Goal: Transaction & Acquisition: Purchase product/service

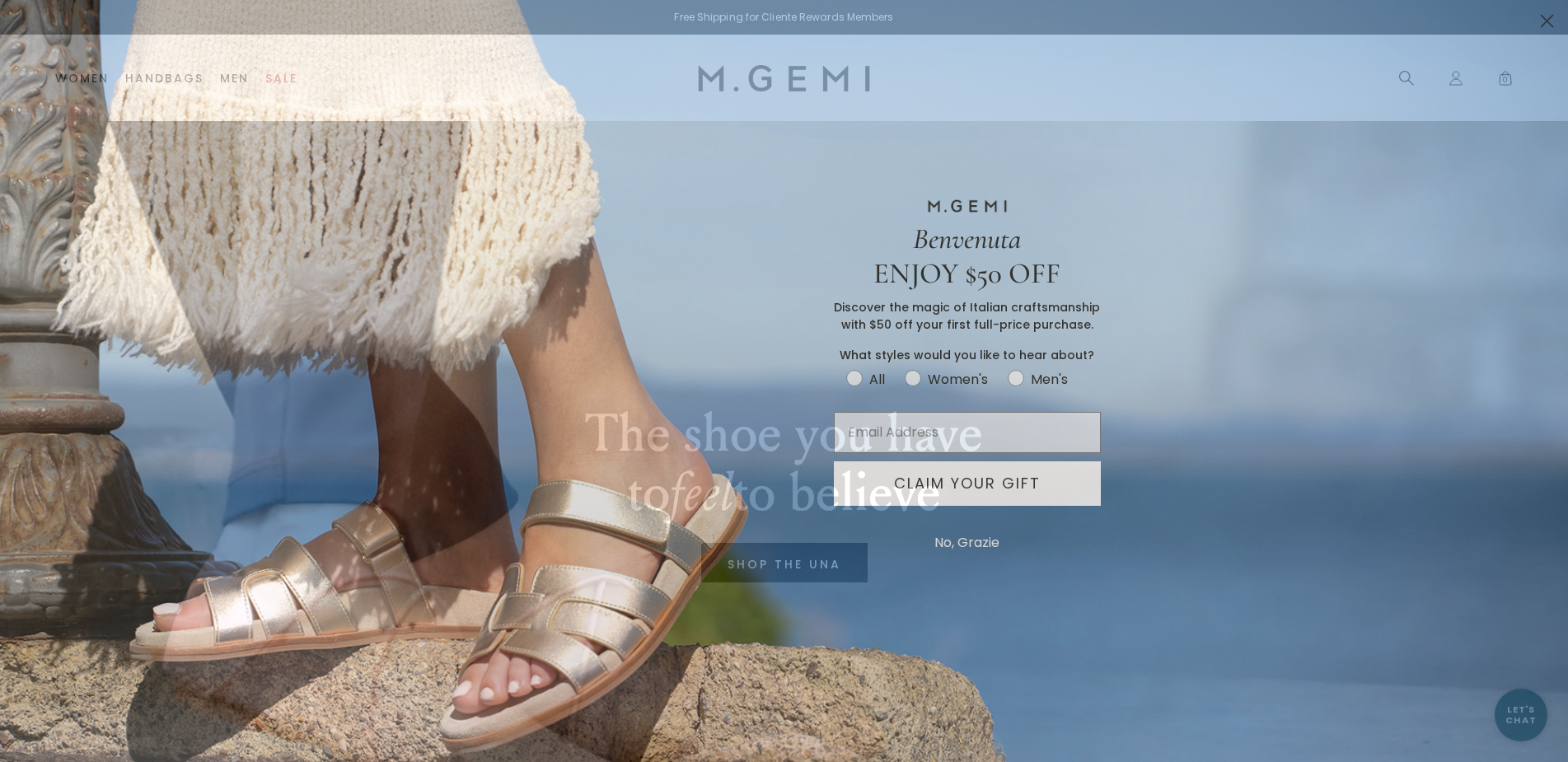
click at [397, 24] on circle "Close dialog" at bounding box center [1546, 20] width 27 height 27
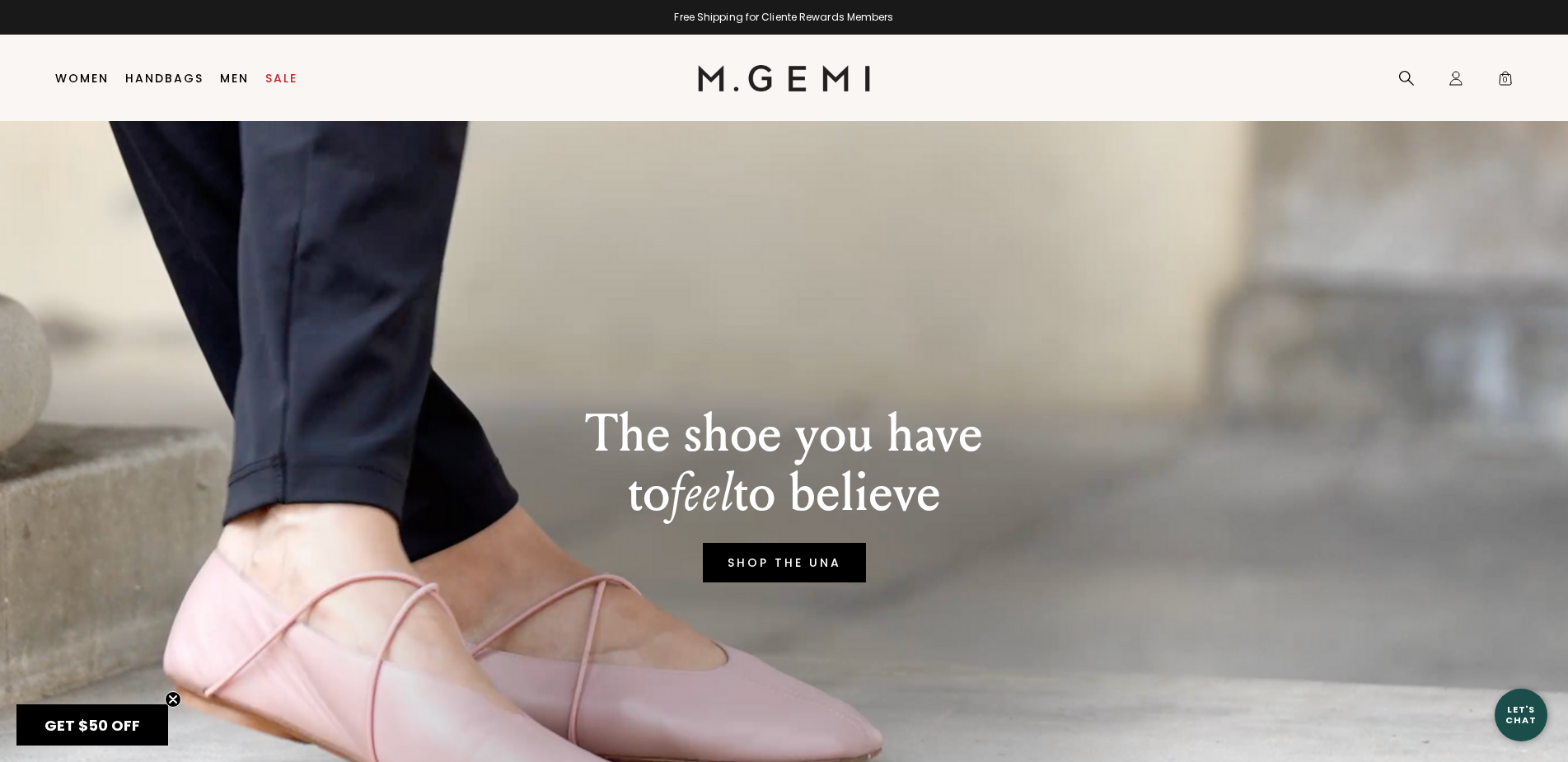
click at [397, 111] on link "SHOP THE UNA" at bounding box center [784, 562] width 163 height 39
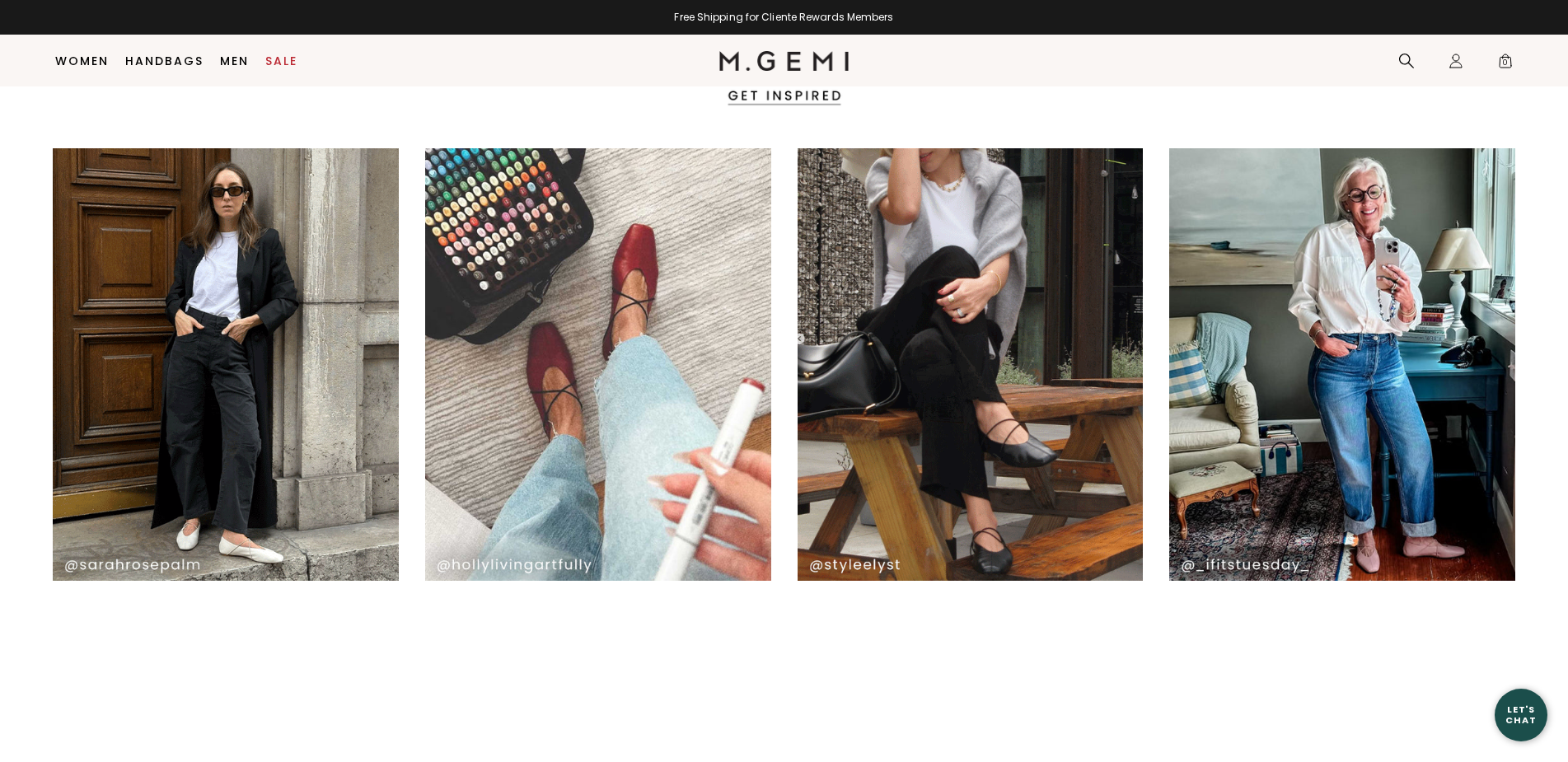
scroll to position [2922, 0]
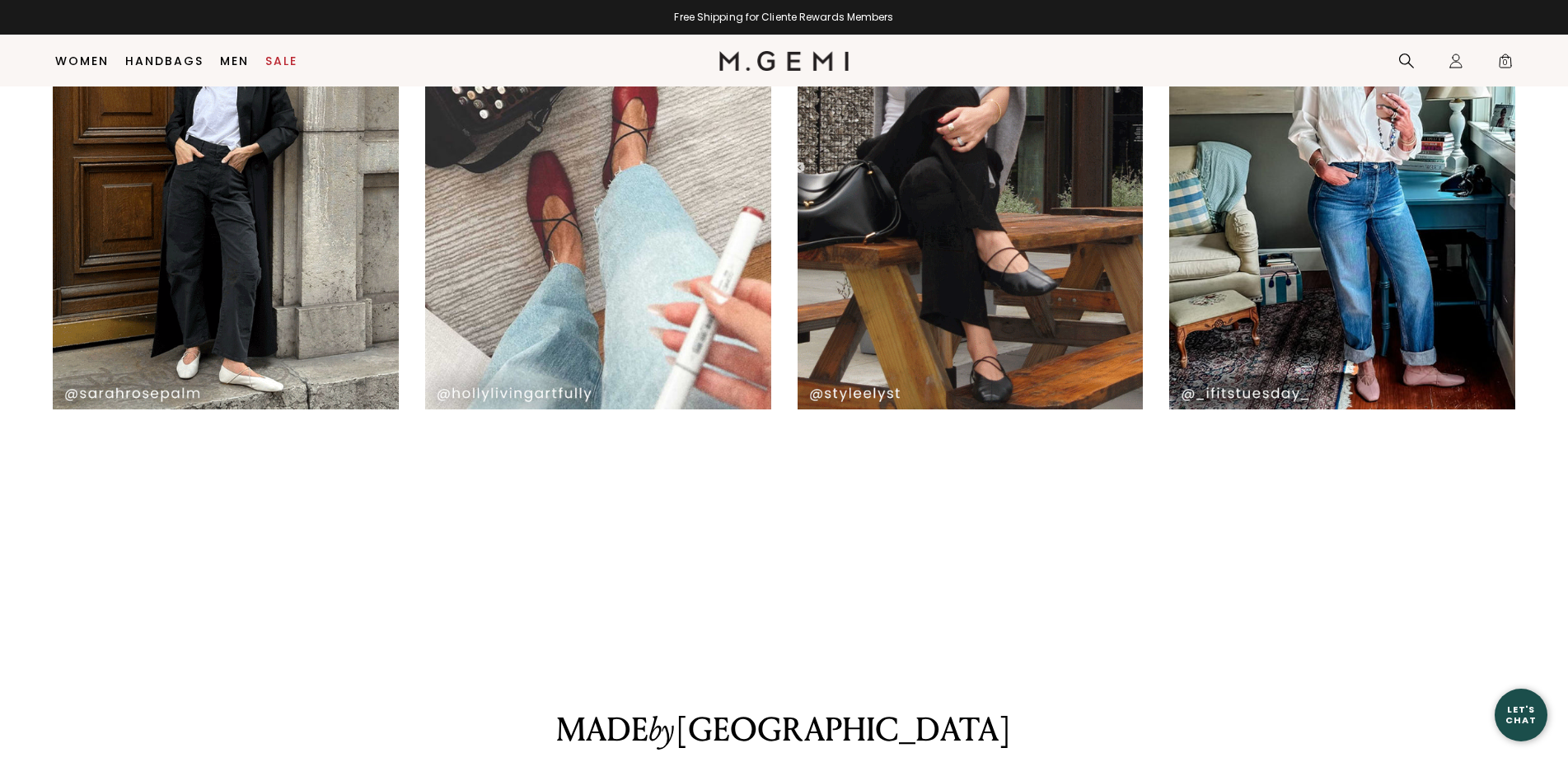
click at [951, 264] on img at bounding box center [970, 193] width 346 height 432
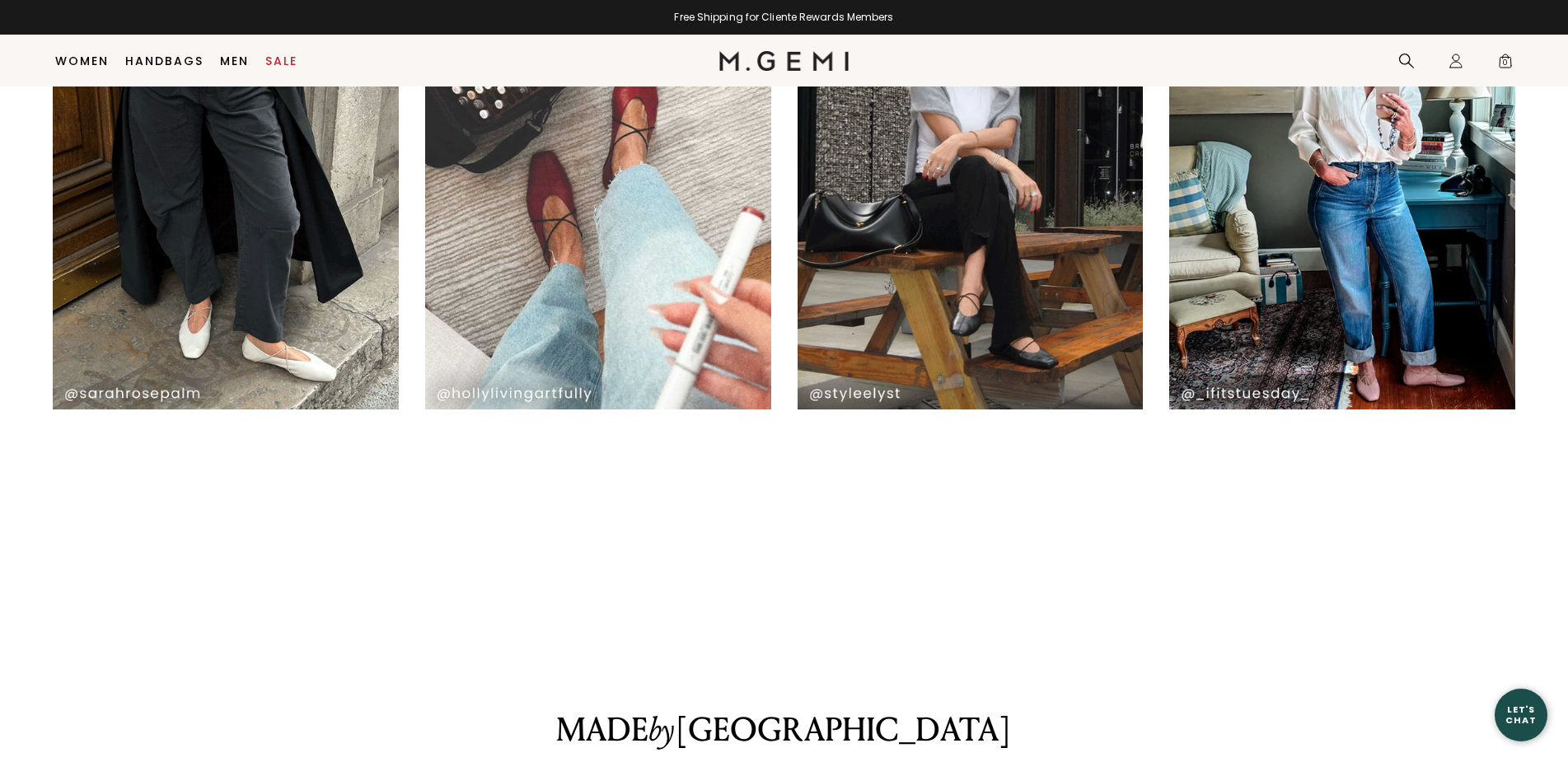
click at [951, 264] on img at bounding box center [970, 193] width 346 height 432
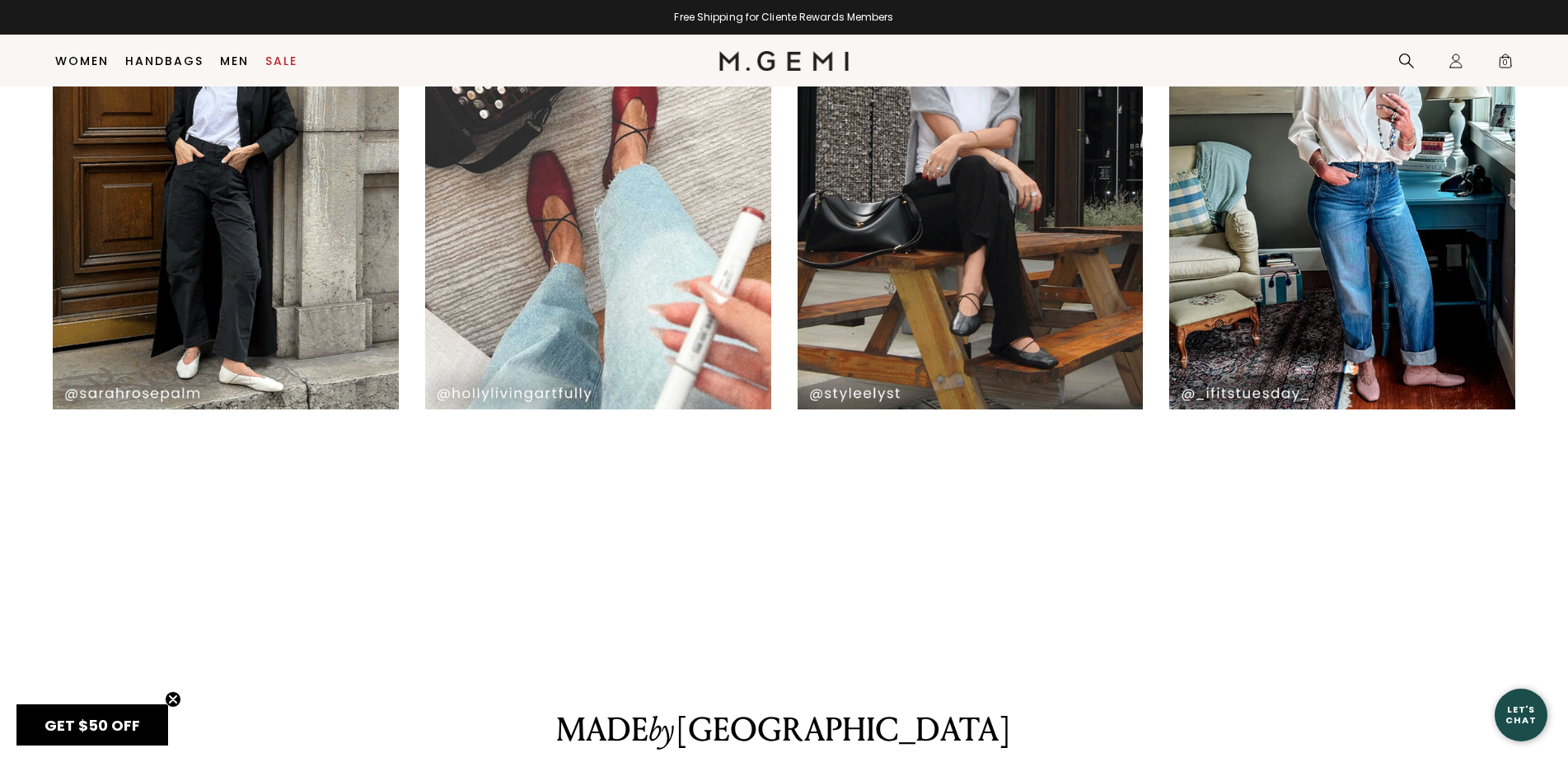
scroll to position [0, 0]
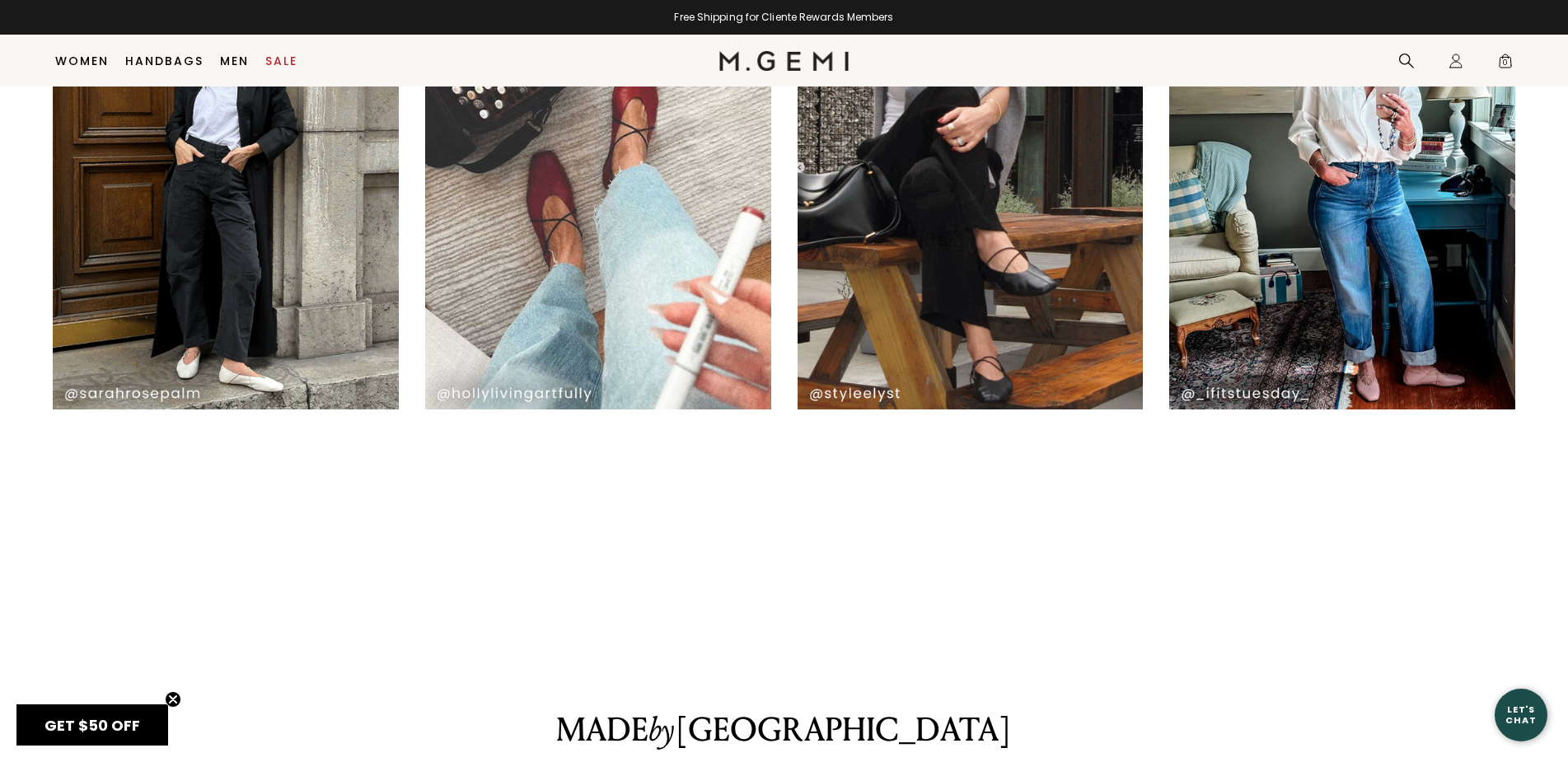
click at [608, 227] on img at bounding box center [598, 193] width 346 height 432
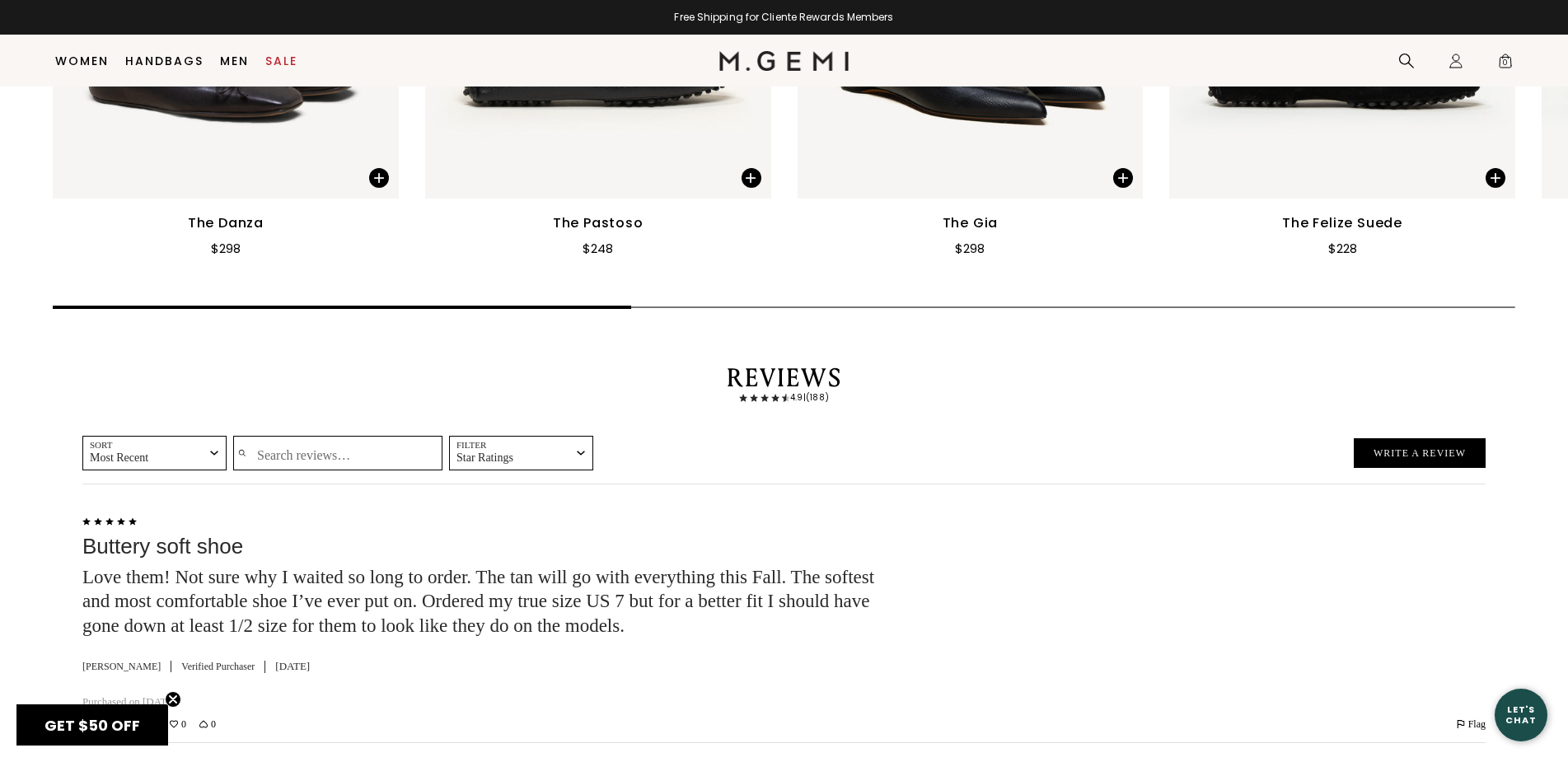
scroll to position [4734, 0]
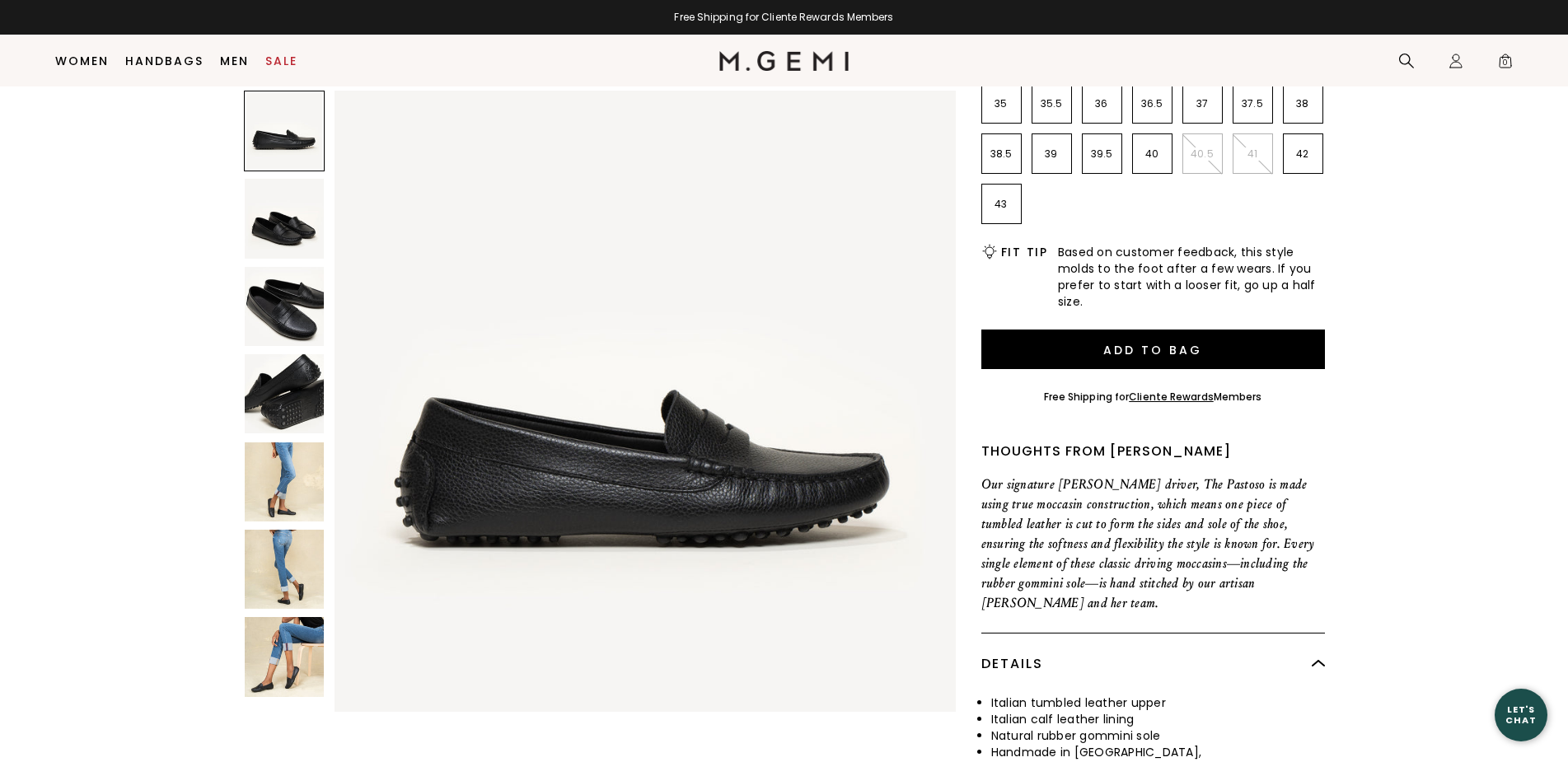
click at [1151, 155] on p "40" at bounding box center [1152, 153] width 39 height 13
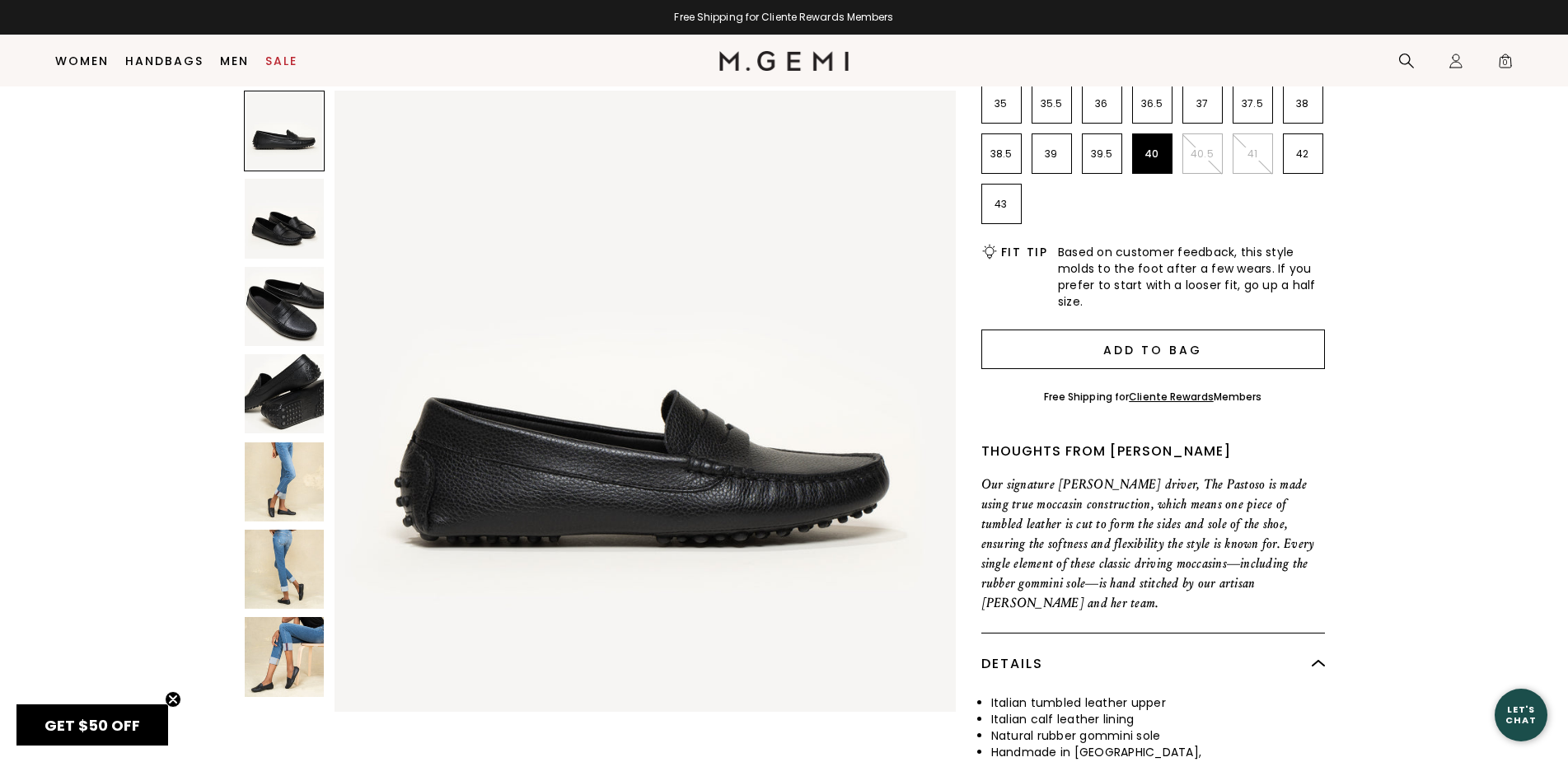
click at [1150, 359] on button "Add to Bag" at bounding box center [1153, 349] width 344 height 39
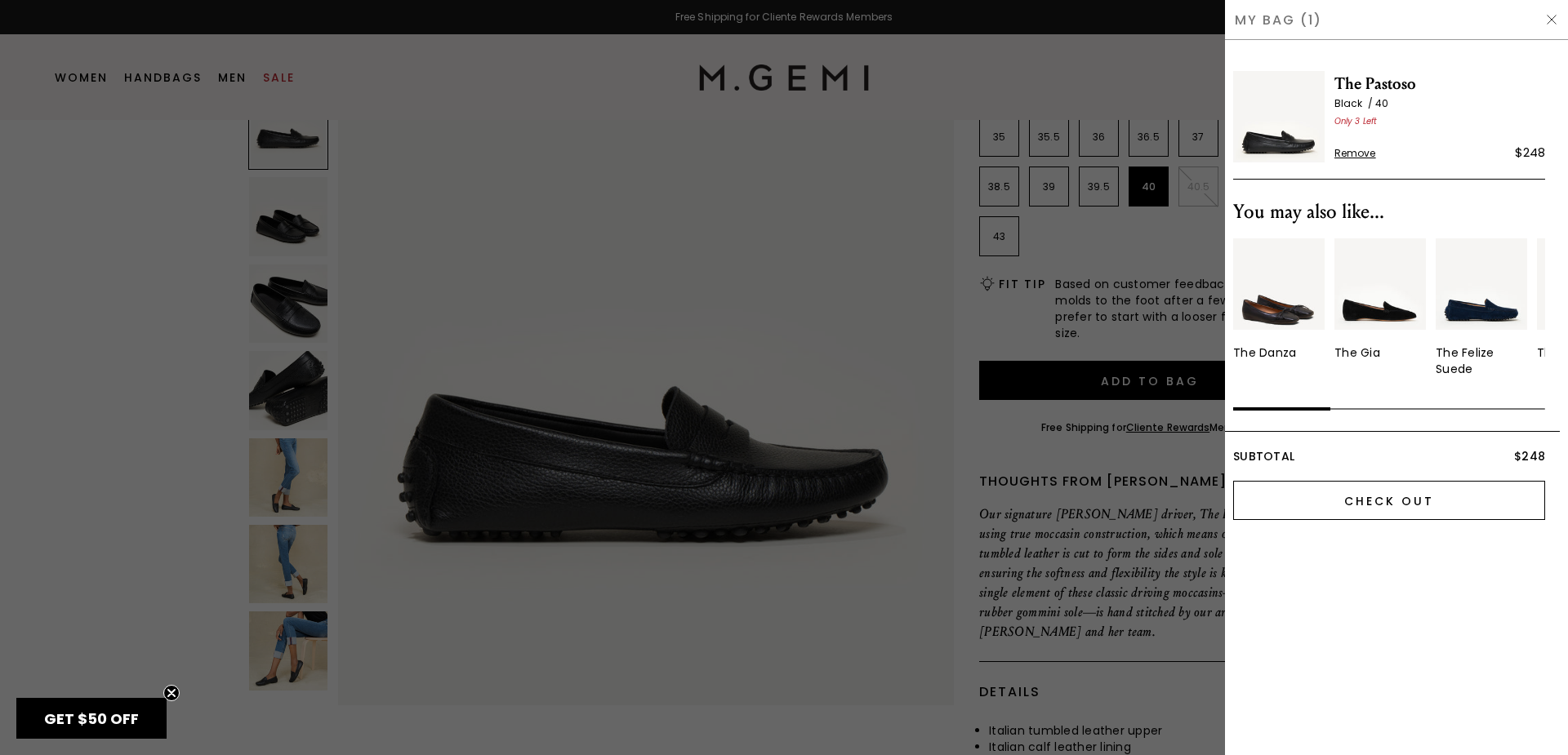
click at [1354, 491] on input "Check Out" at bounding box center [1389, 500] width 312 height 39
